Goal: Information Seeking & Learning: Learn about a topic

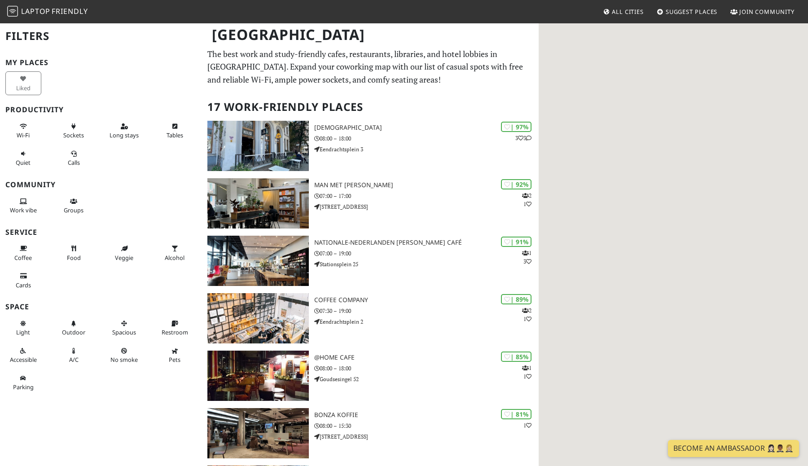
scroll to position [13, 0]
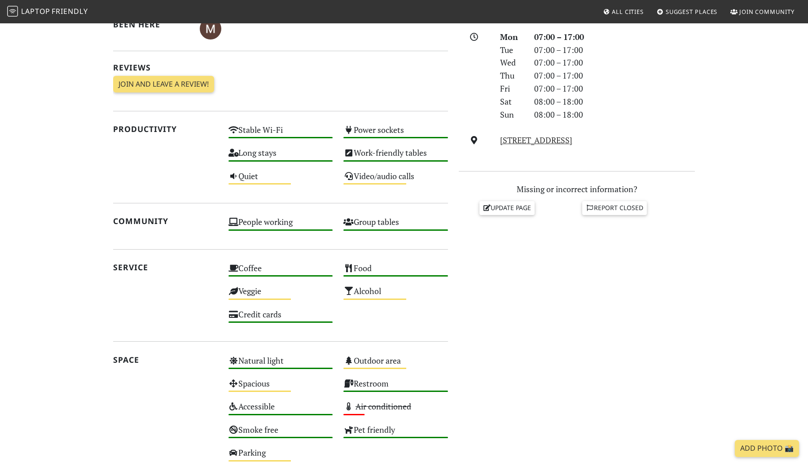
scroll to position [256, 0]
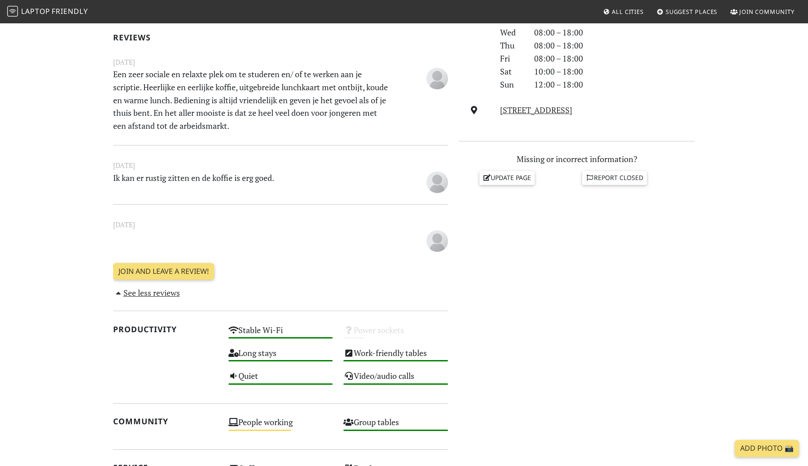
scroll to position [30, 0]
